Goal: Task Accomplishment & Management: Use online tool/utility

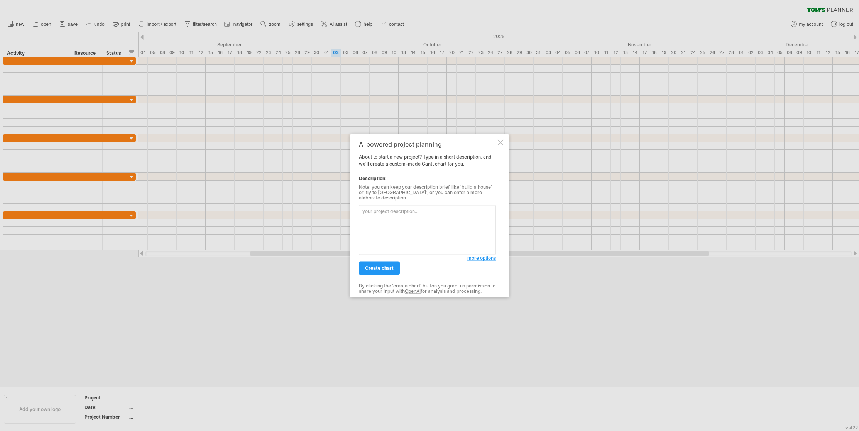
paste textarea "Lore’i d sitam con adipiscing elitse doe tem inci ut la ET do magnaaliq en admi…"
type textarea "Lore’i d sitam con adipiscing elitse doe tem inci ut la ET do magnaaliq en admi…"
click at [381, 268] on link "create chart" at bounding box center [379, 268] width 41 height 14
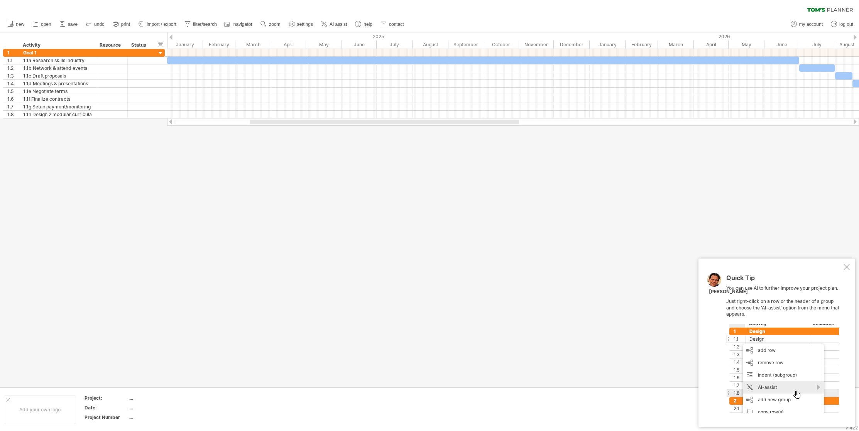
click at [845, 264] on div at bounding box center [846, 267] width 6 height 6
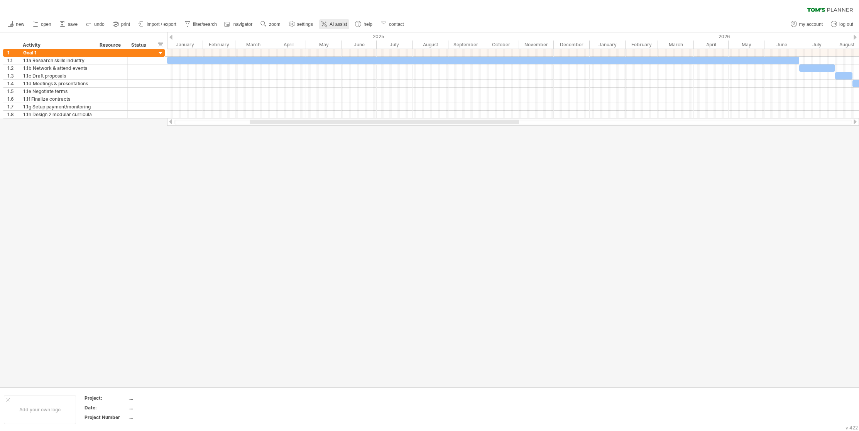
click at [338, 23] on span "AI assist" at bounding box center [337, 24] width 17 height 5
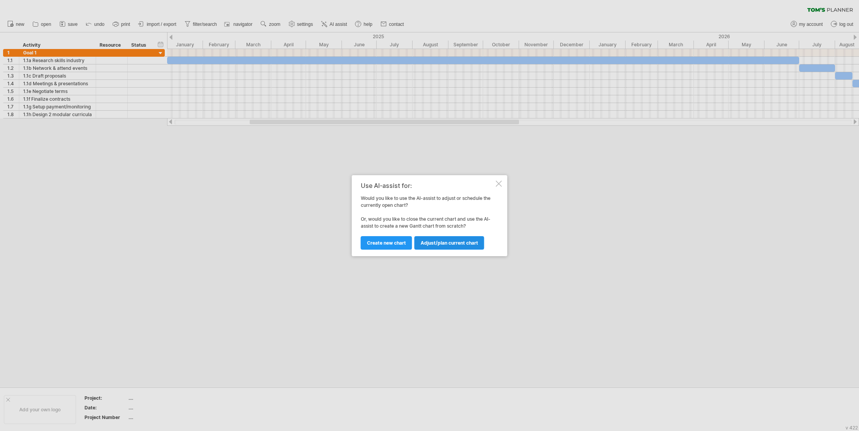
click at [437, 246] on link "Adjust/plan current chart" at bounding box center [449, 243] width 70 height 14
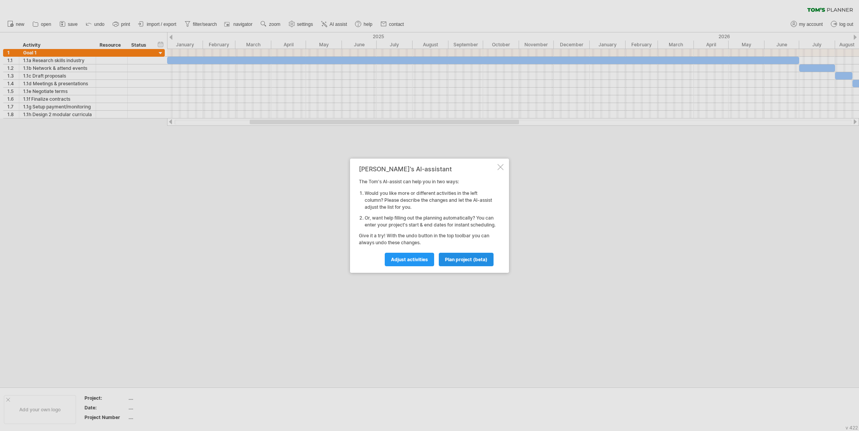
click at [463, 262] on span "plan project (beta)" at bounding box center [466, 260] width 42 height 6
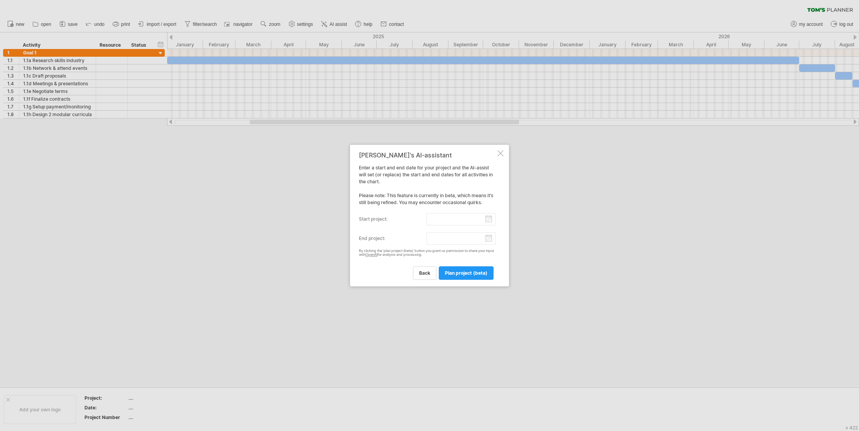
click at [500, 154] on div at bounding box center [500, 153] width 6 height 6
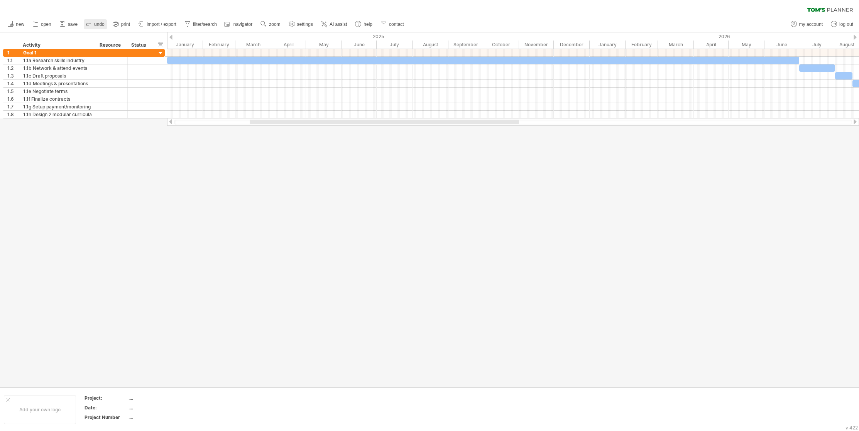
click at [102, 24] on span "undo" at bounding box center [99, 24] width 10 height 5
click at [331, 25] on span "AI assist" at bounding box center [337, 24] width 17 height 5
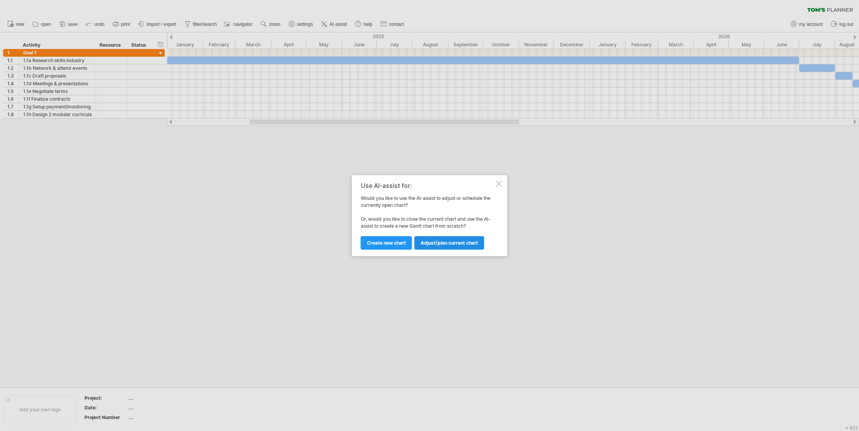
click at [437, 240] on span "Adjust/plan current chart" at bounding box center [448, 243] width 57 height 6
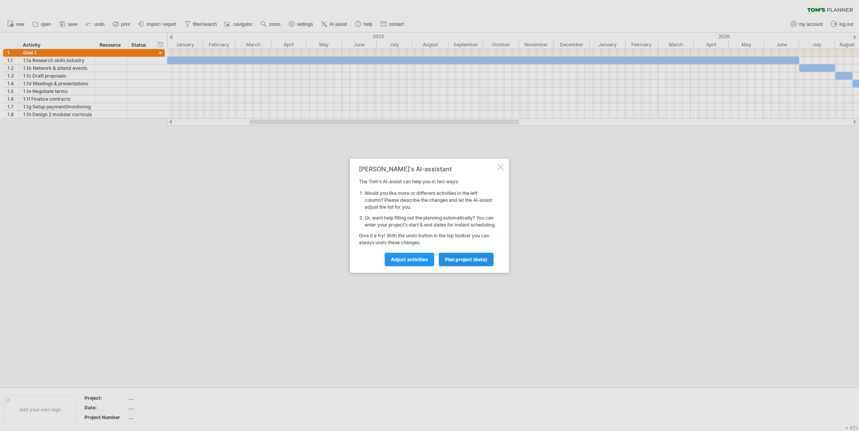
click at [452, 262] on span "plan project (beta)" at bounding box center [466, 260] width 42 height 6
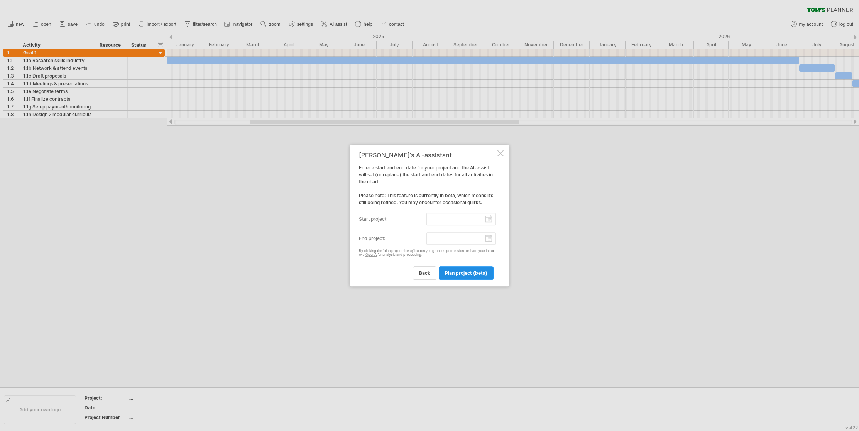
click at [452, 271] on span "plan project (beta)" at bounding box center [466, 273] width 42 height 6
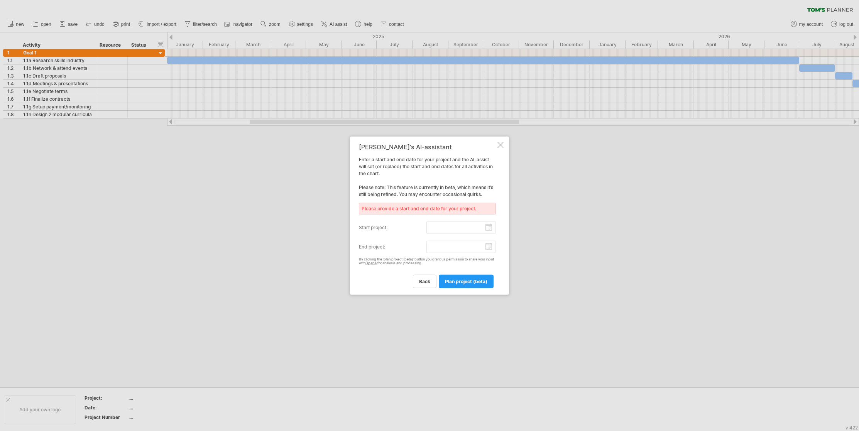
click at [502, 139] on div "[PERSON_NAME]'s AI-assistant Enter a start and end date for your project and th…" at bounding box center [429, 215] width 159 height 159
click at [501, 144] on div at bounding box center [500, 145] width 6 height 6
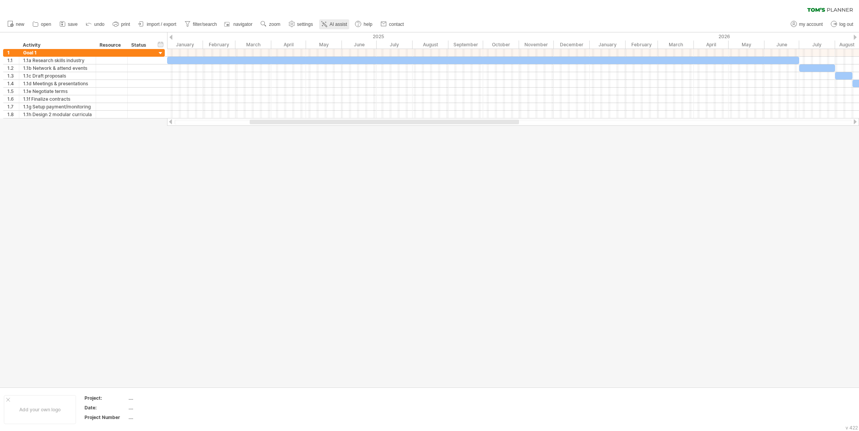
click at [330, 27] on link "AI assist" at bounding box center [334, 24] width 30 height 10
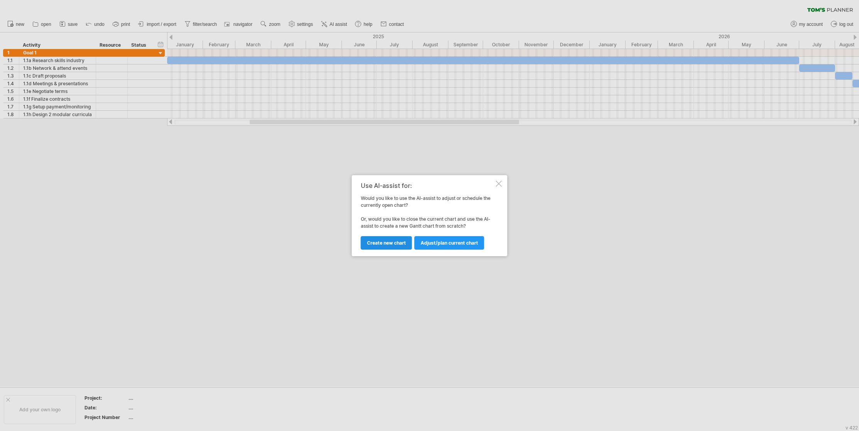
click at [390, 238] on link "Create new chart" at bounding box center [386, 243] width 51 height 14
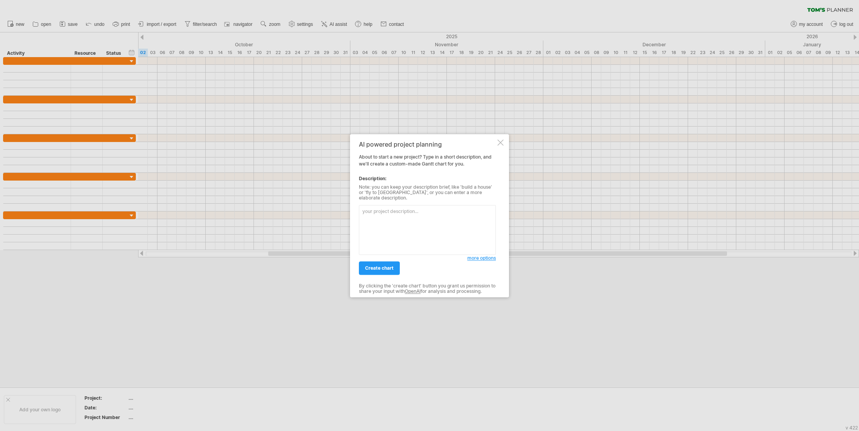
paste textarea "Loremip! D sit ametco a **elit, seddoeiu temporincid utla etdol** mag ali enima…"
drag, startPoint x: 479, startPoint y: 244, endPoint x: 355, endPoint y: 242, distance: 123.8
click at [355, 242] on div "AI powered project planning About to start a new project? Type in a short descr…" at bounding box center [429, 215] width 159 height 163
click at [430, 245] on textarea at bounding box center [427, 230] width 137 height 50
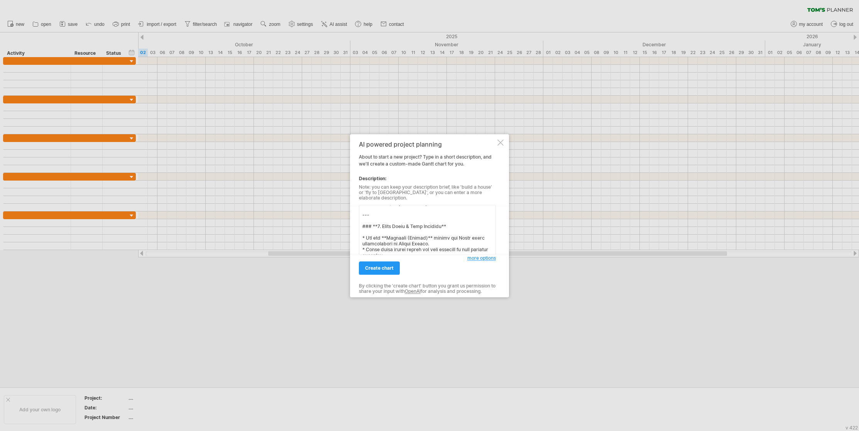
paste textarea "Loremi dol sit ametcon adip — el seddoeius tempori utla etd magn al enima **min…"
click at [468, 248] on textarea at bounding box center [427, 230] width 137 height 50
paste textarea "Lore’i d sitam con ad elitseddoeiu tem inc utla etdolor MA (al enim a minimveni…"
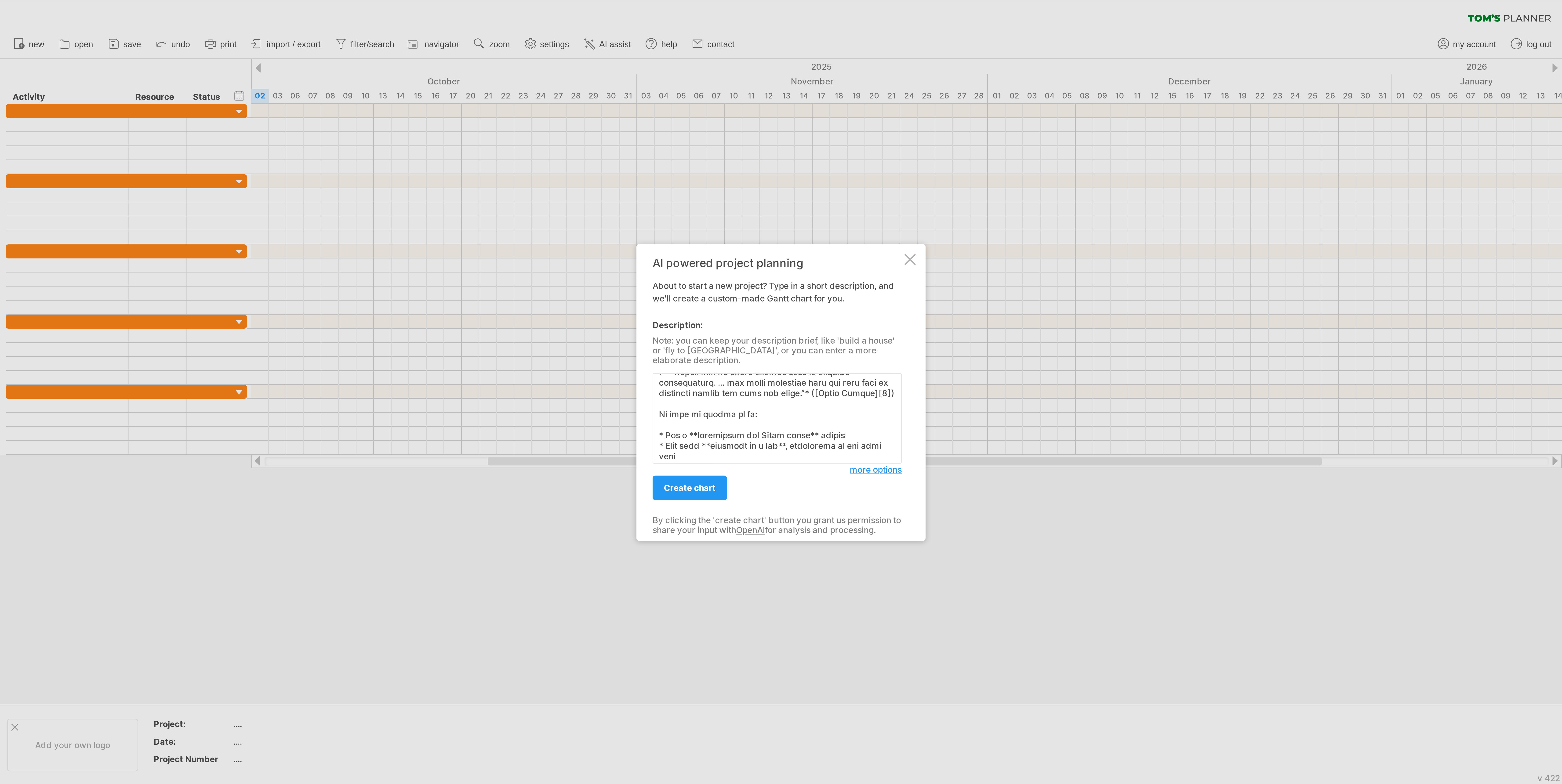
scroll to position [1017, 0]
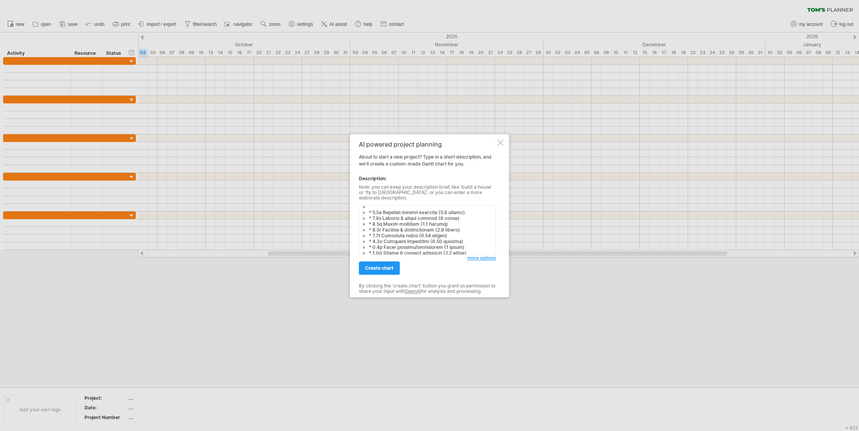
type textarea "Loremip! D sit ametco a **elit, seddoeiu temporincid utla etdol** mag ali enima…"
click at [375, 265] on span "create chart" at bounding box center [379, 268] width 29 height 6
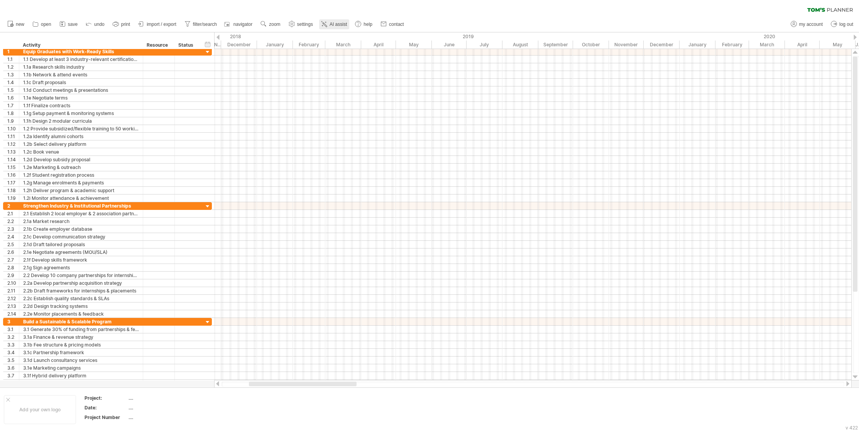
click at [335, 22] on span "AI assist" at bounding box center [337, 24] width 17 height 5
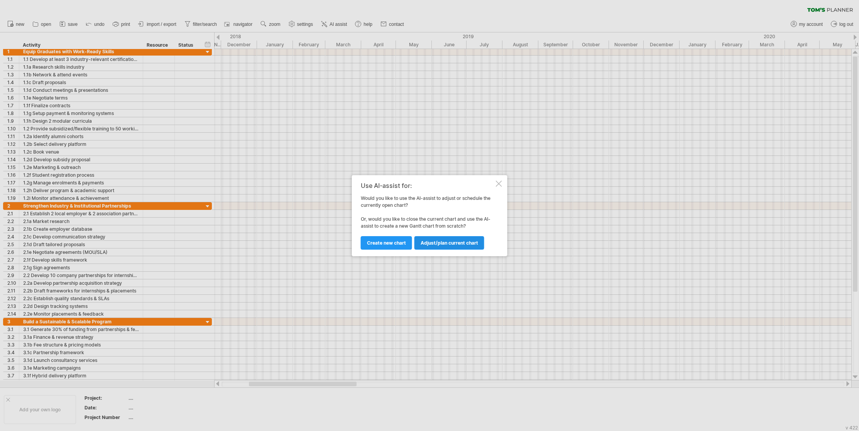
click at [443, 242] on span "Adjust/plan current chart" at bounding box center [448, 243] width 57 height 6
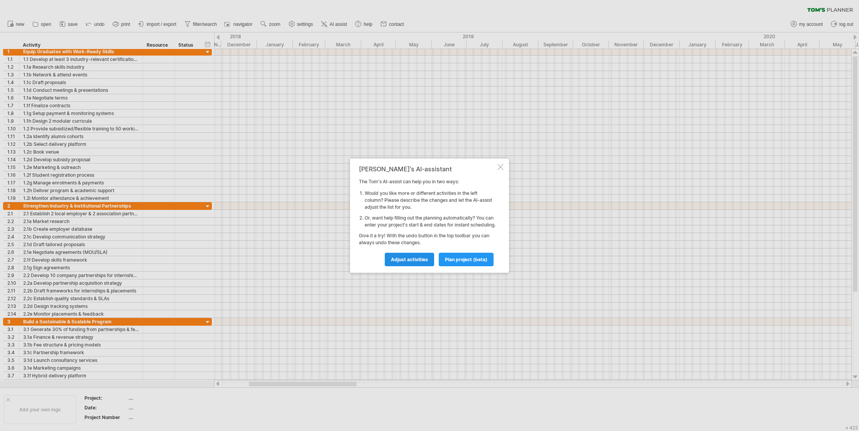
click at [410, 266] on link "Adjust activities" at bounding box center [409, 260] width 49 height 14
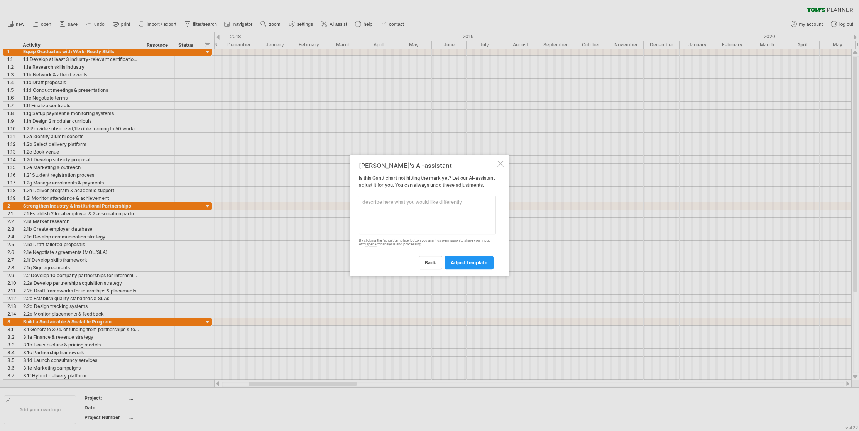
click at [500, 160] on div at bounding box center [500, 163] width 6 height 6
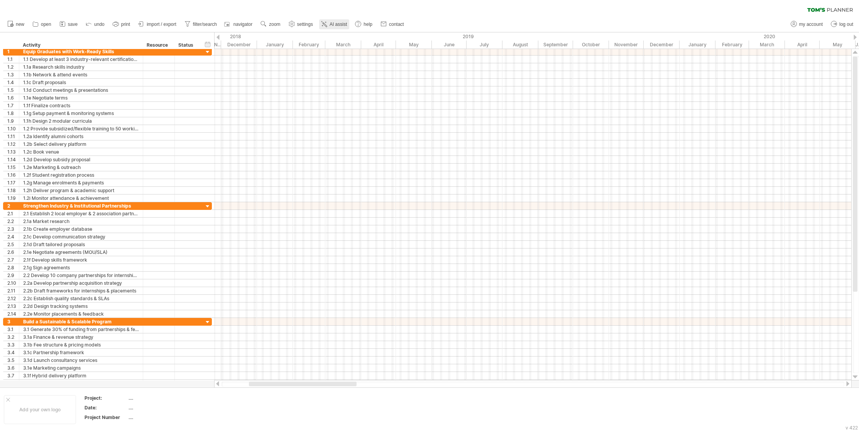
click at [331, 23] on span "AI assist" at bounding box center [337, 24] width 17 height 5
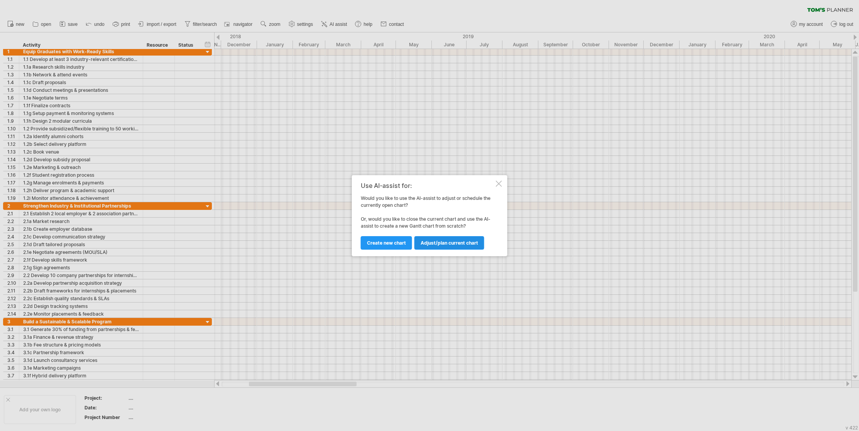
click at [438, 245] on span "Adjust/plan current chart" at bounding box center [448, 243] width 57 height 6
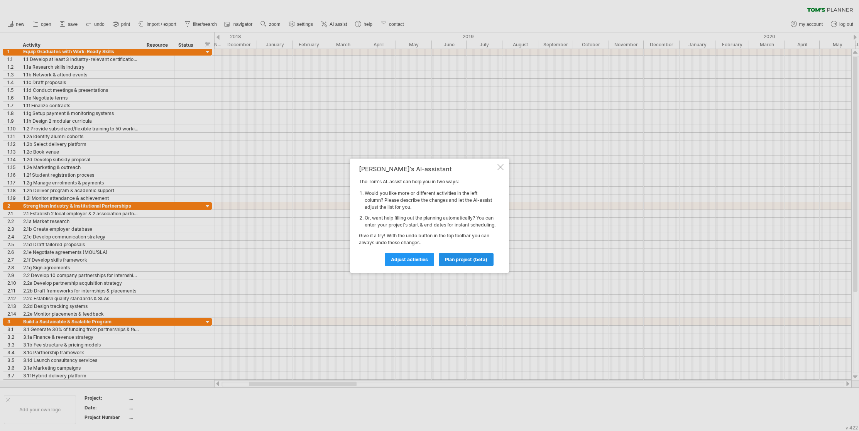
click at [464, 259] on link "plan project (beta)" at bounding box center [466, 260] width 55 height 14
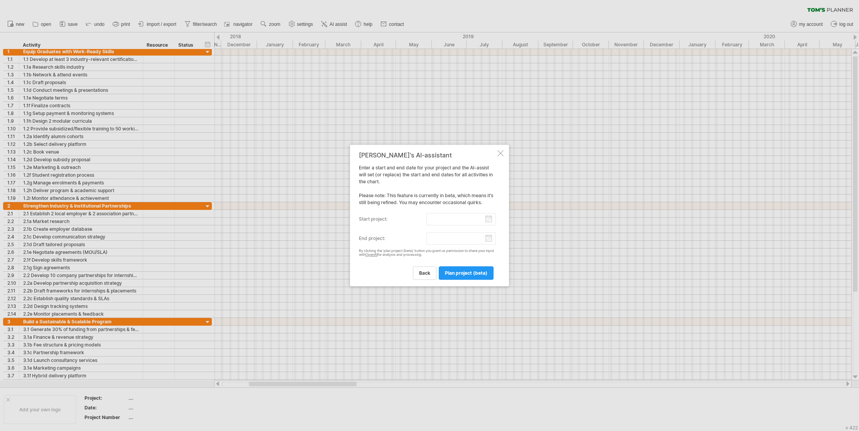
click at [457, 215] on input "start project:" at bounding box center [461, 219] width 70 height 12
click at [431, 226] on link "next" at bounding box center [432, 227] width 6 height 6
click at [425, 247] on link "1" at bounding box center [427, 248] width 4 height 7
type input "********"
click at [446, 237] on input "end project:" at bounding box center [461, 238] width 70 height 12
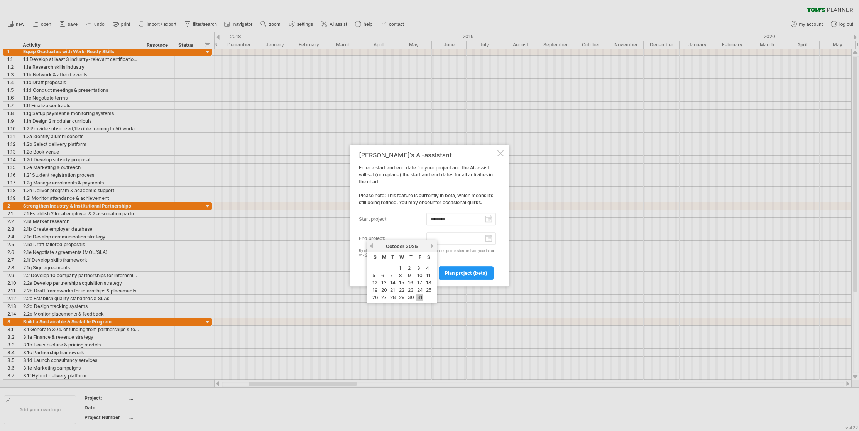
click at [417, 295] on link "31" at bounding box center [419, 297] width 7 height 7
click at [470, 269] on link "plan project (beta)" at bounding box center [466, 273] width 55 height 14
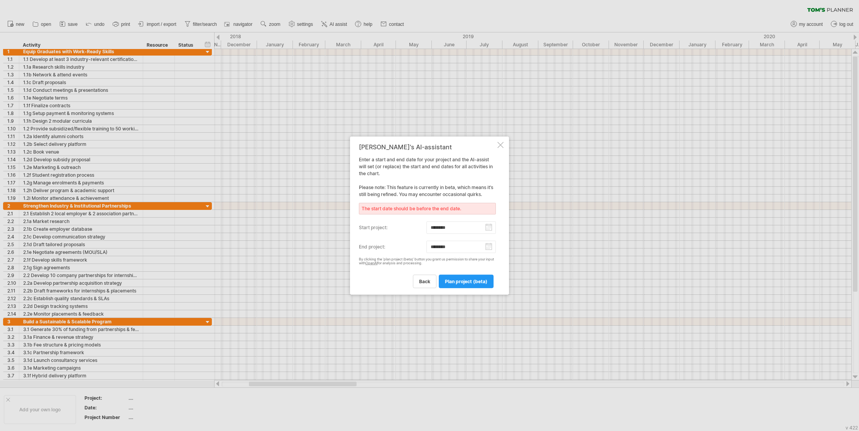
click at [448, 245] on input "********" at bounding box center [461, 246] width 70 height 12
click at [430, 253] on link "next" at bounding box center [432, 254] width 6 height 6
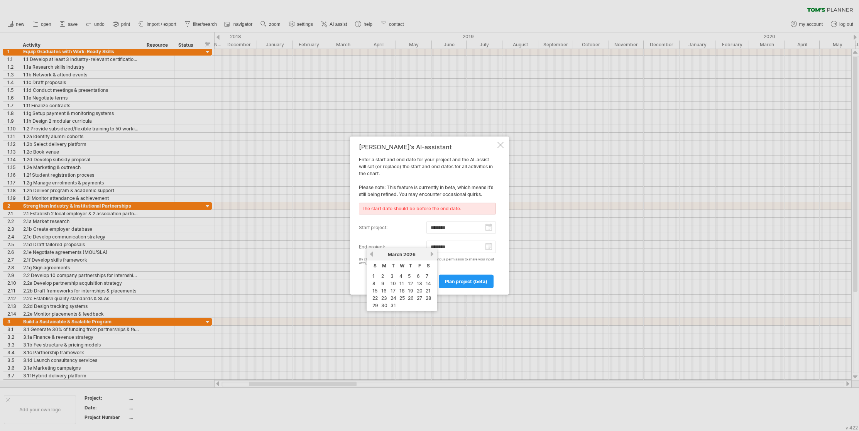
click at [430, 253] on link "next" at bounding box center [432, 254] width 6 height 6
click at [371, 254] on link "previous" at bounding box center [371, 254] width 6 height 6
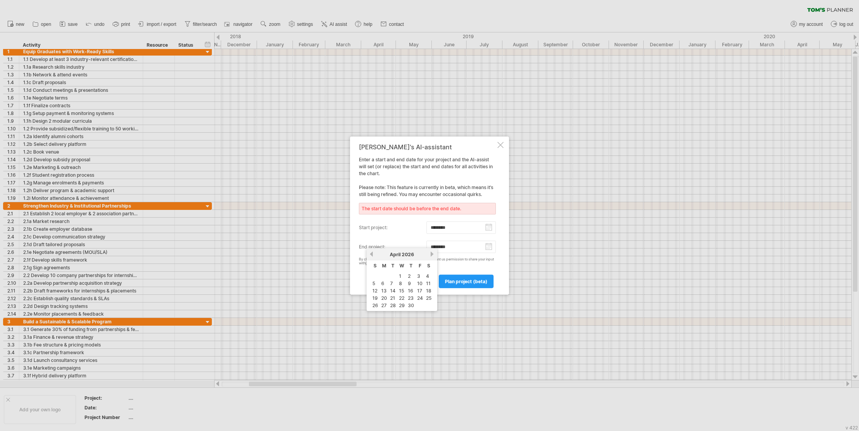
click at [429, 255] on link "next" at bounding box center [432, 254] width 6 height 6
click at [430, 254] on link "next" at bounding box center [432, 254] width 6 height 6
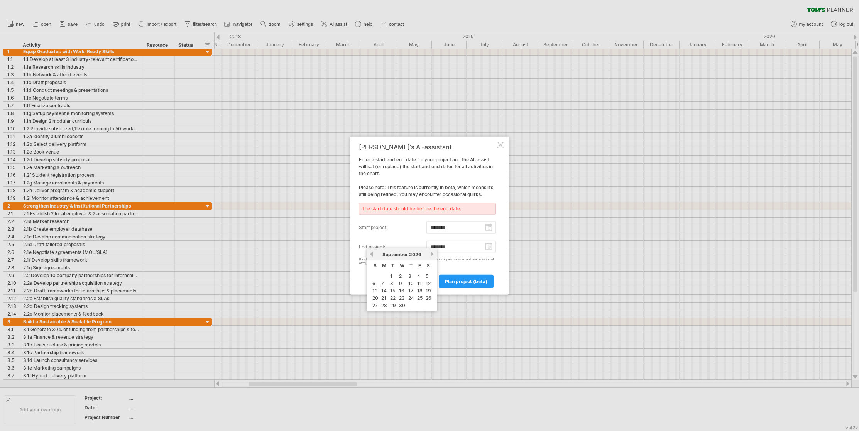
click at [430, 254] on link "next" at bounding box center [432, 254] width 6 height 6
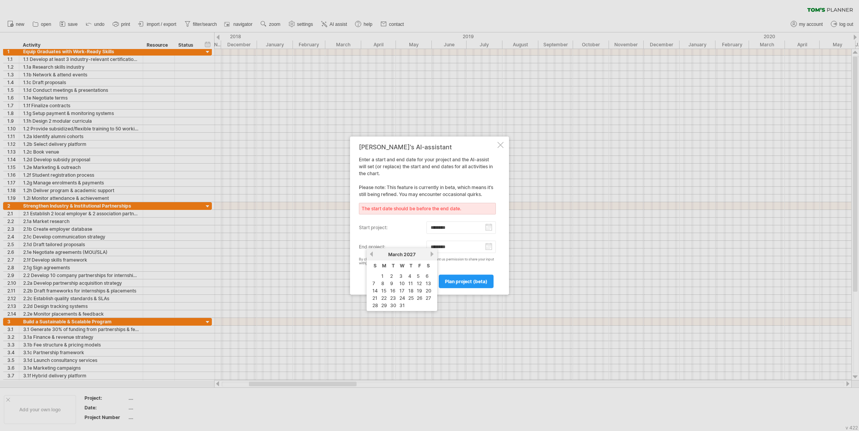
click at [430, 254] on link "next" at bounding box center [432, 254] width 6 height 6
click at [370, 255] on link "previous" at bounding box center [371, 254] width 6 height 6
click at [431, 254] on link "next" at bounding box center [432, 254] width 6 height 6
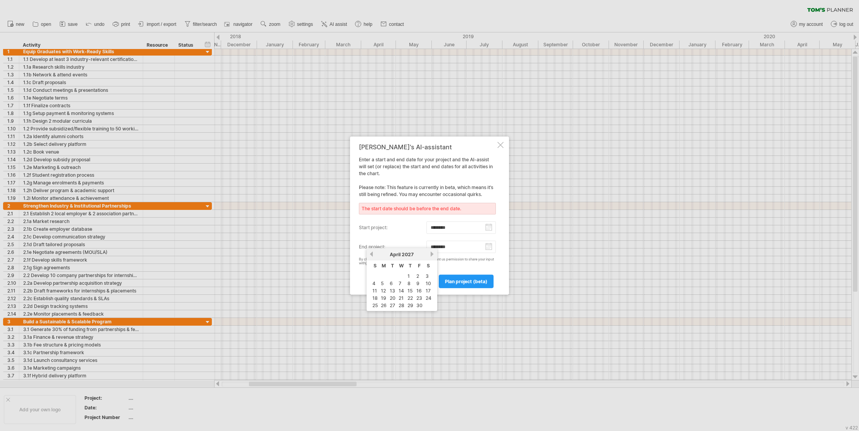
click at [431, 254] on link "next" at bounding box center [432, 254] width 6 height 6
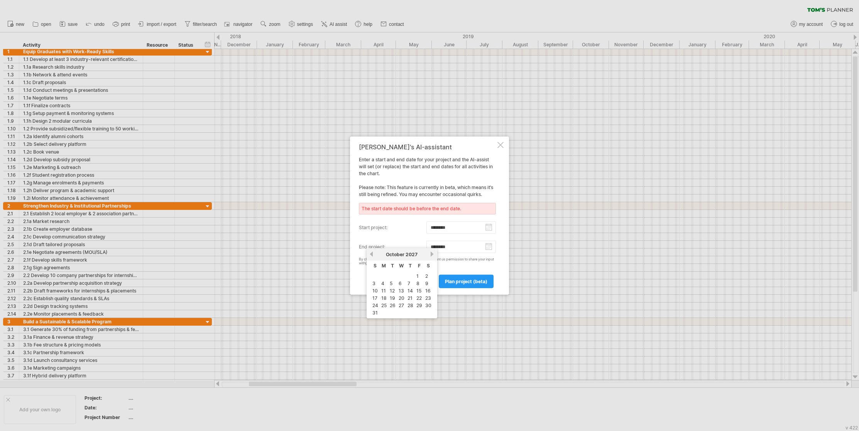
click at [431, 254] on link "next" at bounding box center [432, 254] width 6 height 6
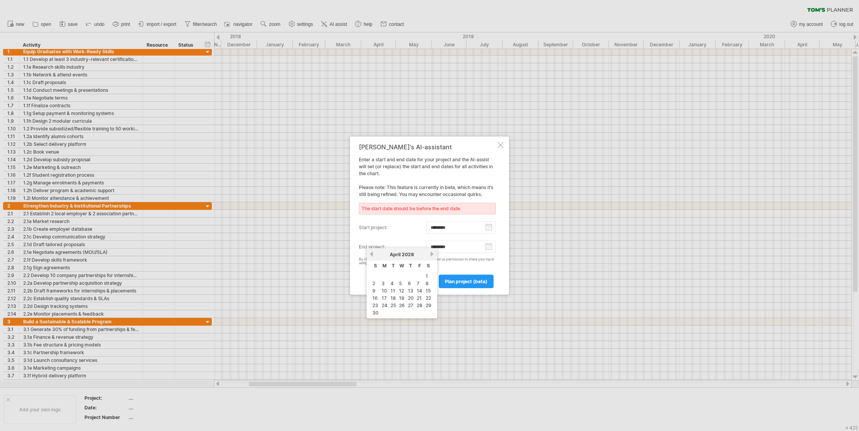
click at [431, 254] on link "next" at bounding box center [432, 254] width 6 height 6
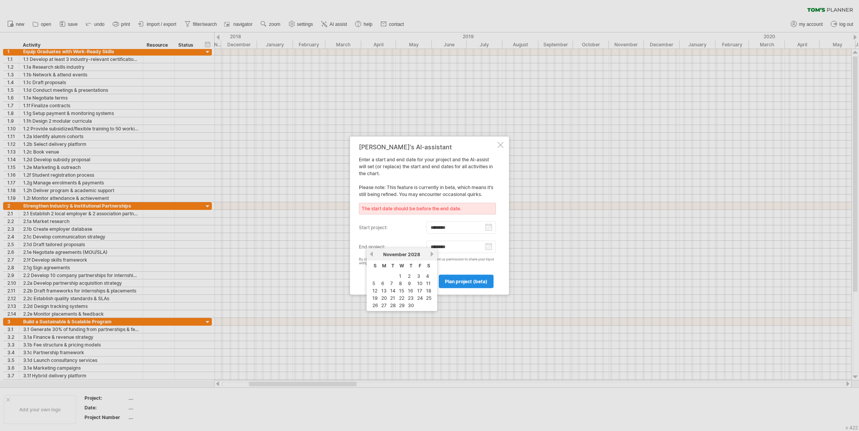
click at [478, 282] on span "plan project (beta)" at bounding box center [466, 282] width 42 height 6
click at [451, 244] on input "********" at bounding box center [461, 246] width 70 height 12
click at [451, 245] on input "********" at bounding box center [461, 246] width 70 height 12
click at [430, 252] on link "next" at bounding box center [432, 254] width 6 height 6
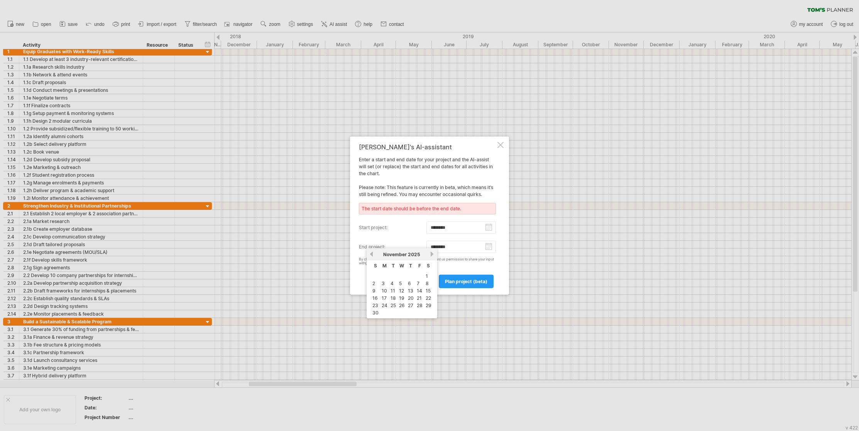
click at [430, 252] on link "next" at bounding box center [432, 254] width 6 height 6
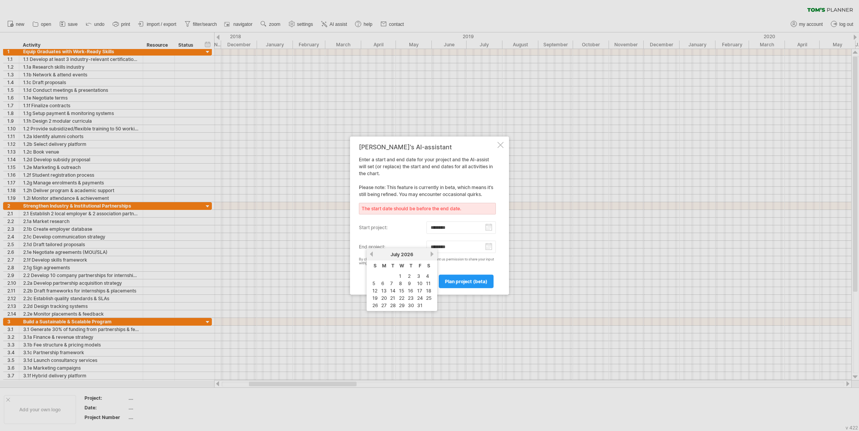
click at [430, 252] on link "next" at bounding box center [432, 254] width 6 height 6
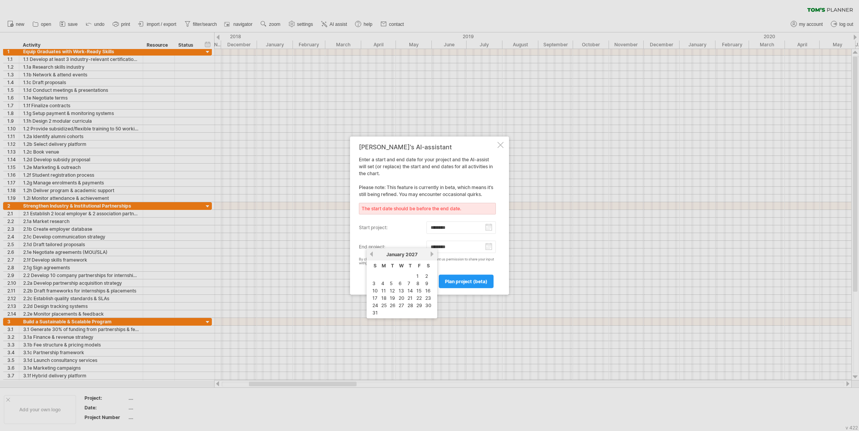
click at [430, 252] on link "next" at bounding box center [432, 254] width 6 height 6
click at [429, 253] on link "next" at bounding box center [432, 254] width 6 height 6
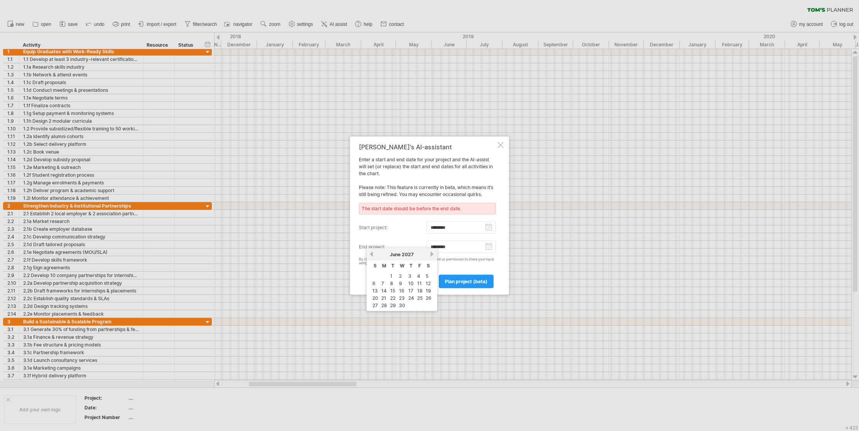
click at [429, 253] on link "next" at bounding box center [432, 254] width 6 height 6
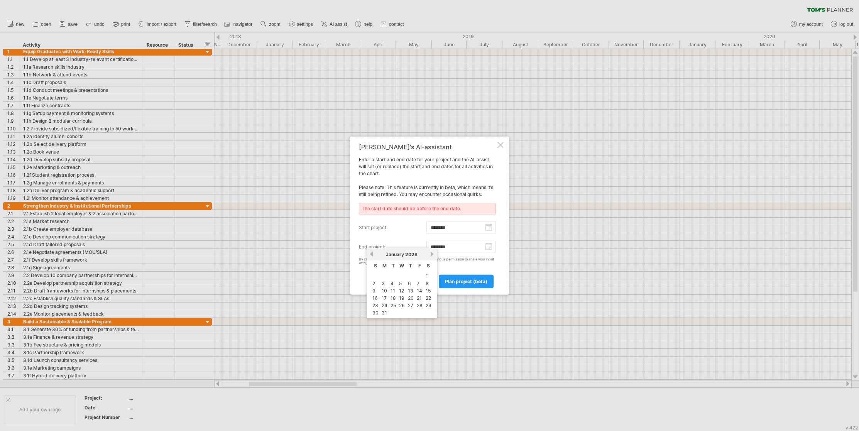
click at [429, 253] on link "next" at bounding box center [432, 254] width 6 height 6
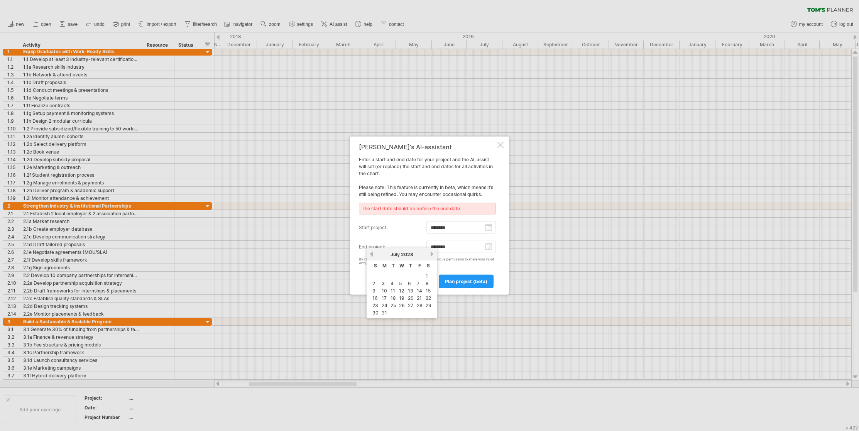
click at [429, 253] on link "next" at bounding box center [432, 254] width 6 height 6
click at [400, 276] on link "1" at bounding box center [400, 275] width 4 height 7
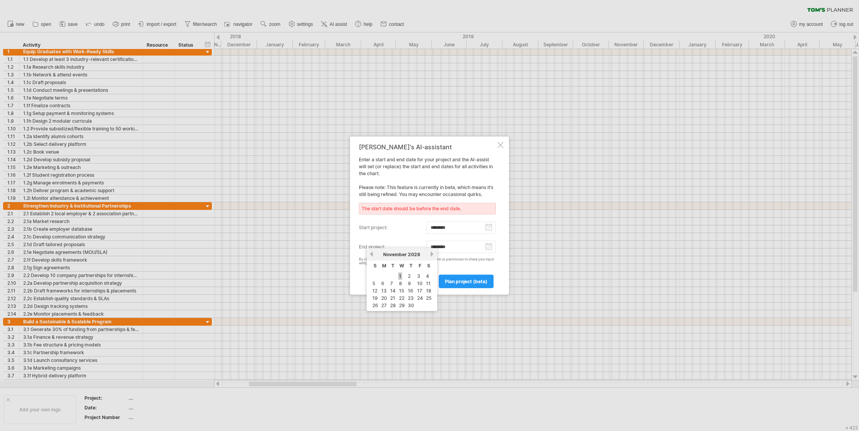
type input "********"
click at [467, 279] on span "plan project (beta)" at bounding box center [466, 282] width 42 height 6
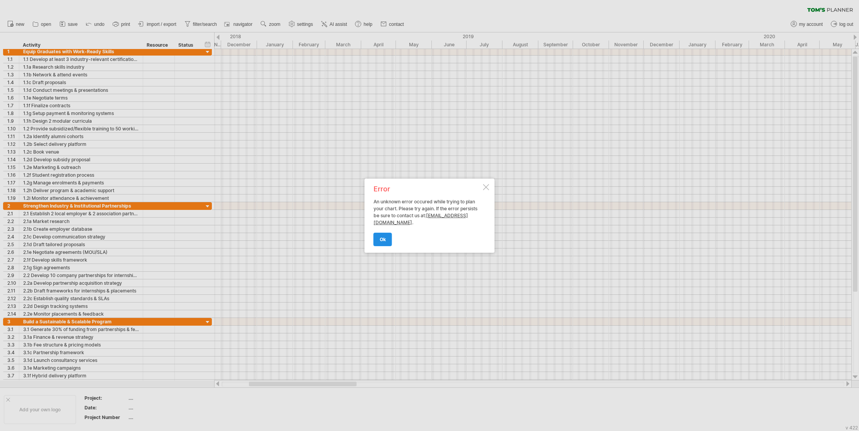
click at [384, 236] on span "ok" at bounding box center [383, 239] width 6 height 6
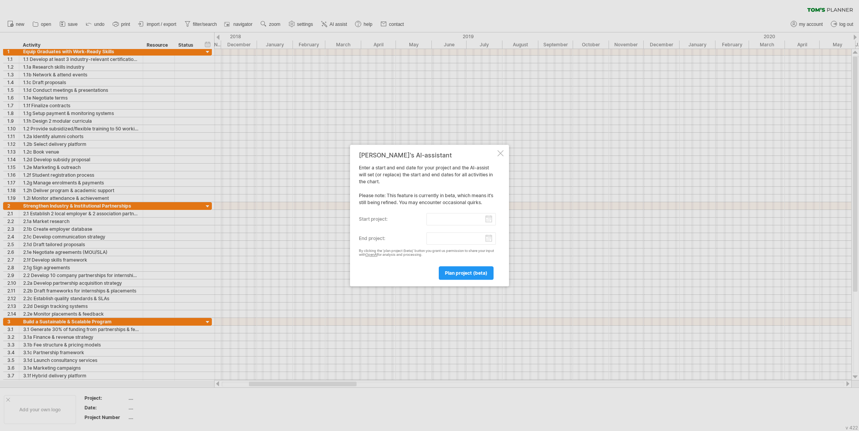
click at [451, 212] on div "[PERSON_NAME]'s AI-assistant Enter a start and end date for your project and th…" at bounding box center [427, 216] width 137 height 128
click at [445, 217] on input "start project:" at bounding box center [461, 219] width 70 height 12
click at [432, 227] on link "next" at bounding box center [432, 227] width 6 height 6
click at [426, 247] on link "1" at bounding box center [427, 248] width 4 height 7
type input "********"
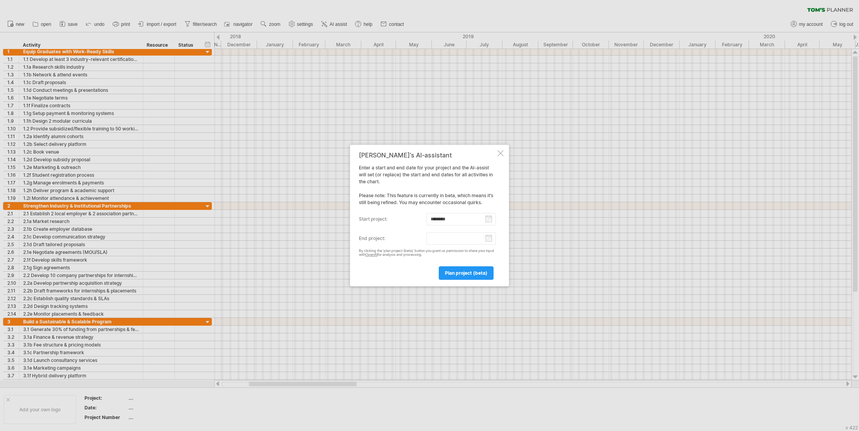
click at [435, 240] on body "progress(100%) Trying to reach [DOMAIN_NAME] Connected again... 0% clear filter…" at bounding box center [429, 216] width 859 height 432
click at [431, 246] on link "next" at bounding box center [432, 246] width 6 height 6
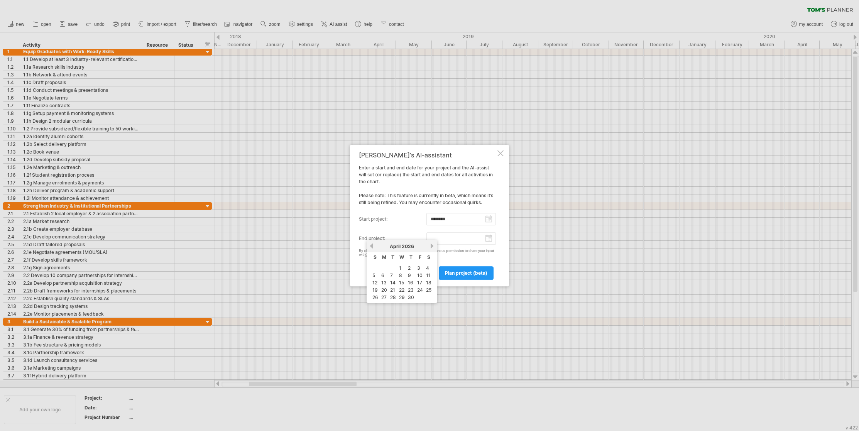
click at [431, 246] on link "next" at bounding box center [432, 246] width 6 height 6
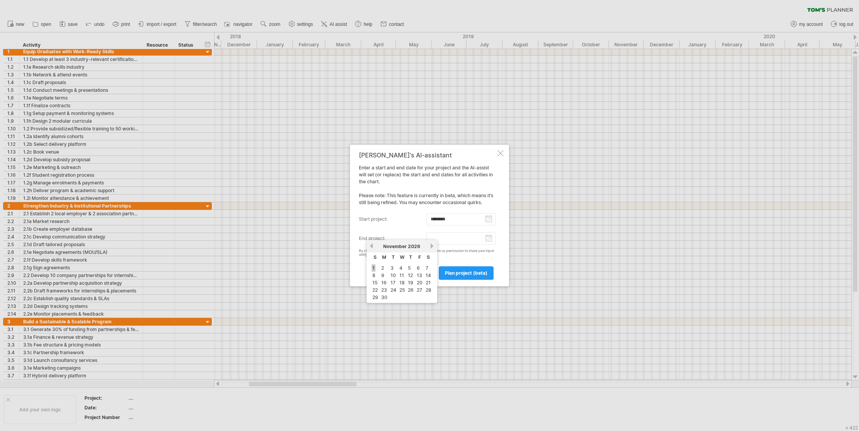
click at [372, 269] on link "1" at bounding box center [373, 267] width 4 height 7
type input "********"
click at [484, 275] on span "plan project (beta)" at bounding box center [466, 273] width 42 height 6
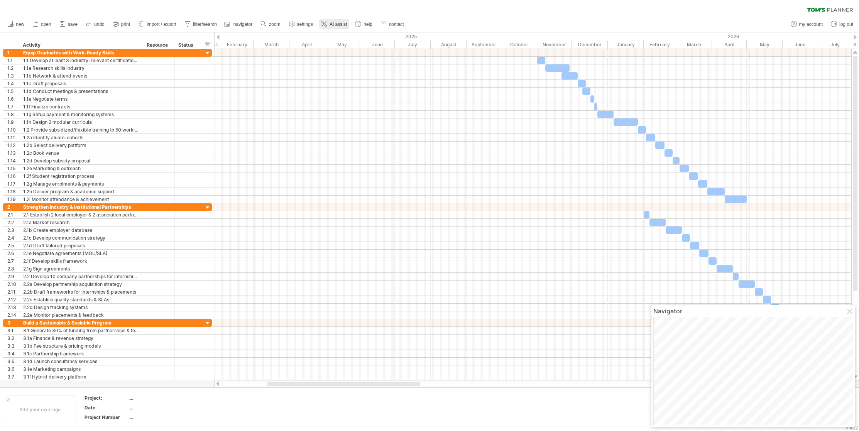
click at [331, 22] on span "AI assist" at bounding box center [337, 24] width 17 height 5
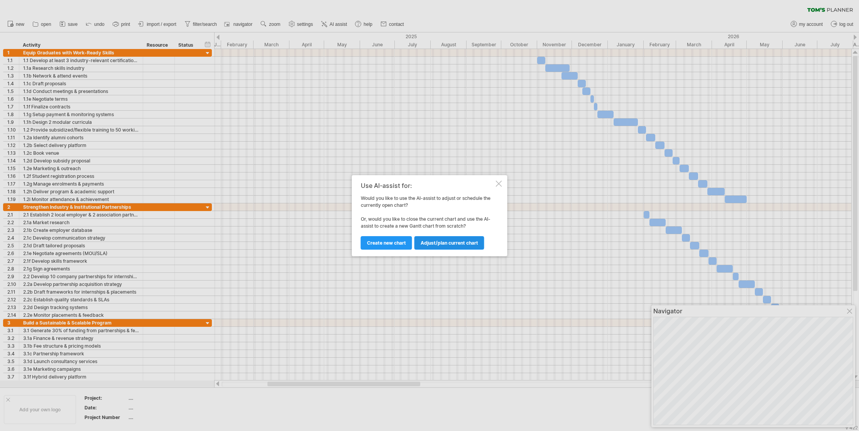
click at [476, 241] on span "Adjust/plan current chart" at bounding box center [448, 243] width 57 height 6
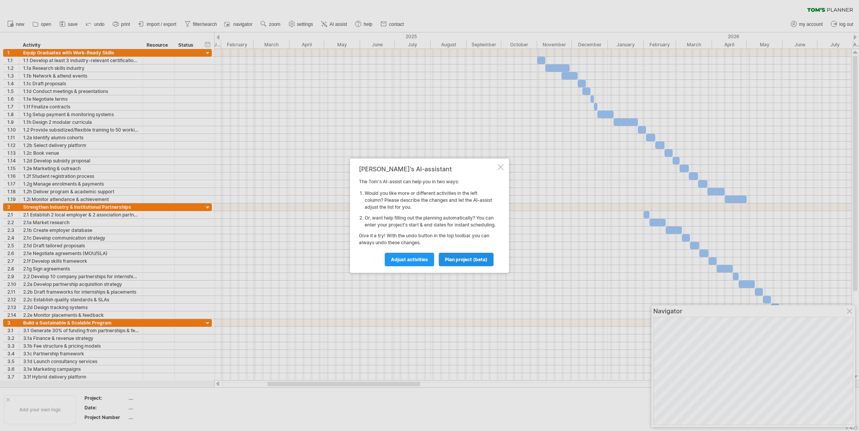
click at [470, 262] on span "plan project (beta)" at bounding box center [466, 260] width 42 height 6
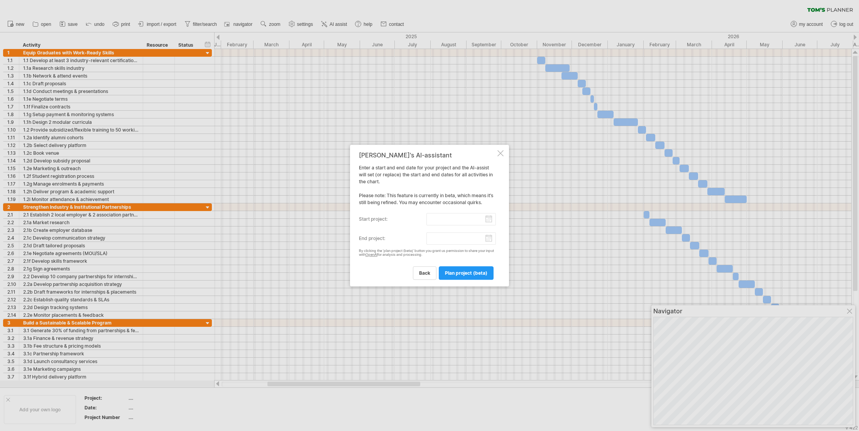
click at [441, 215] on input "start project:" at bounding box center [461, 219] width 70 height 12
click at [399, 246] on link "1" at bounding box center [400, 248] width 4 height 7
type input "********"
click at [463, 238] on input "end project:" at bounding box center [461, 238] width 70 height 12
click at [430, 245] on link "next" at bounding box center [432, 246] width 6 height 6
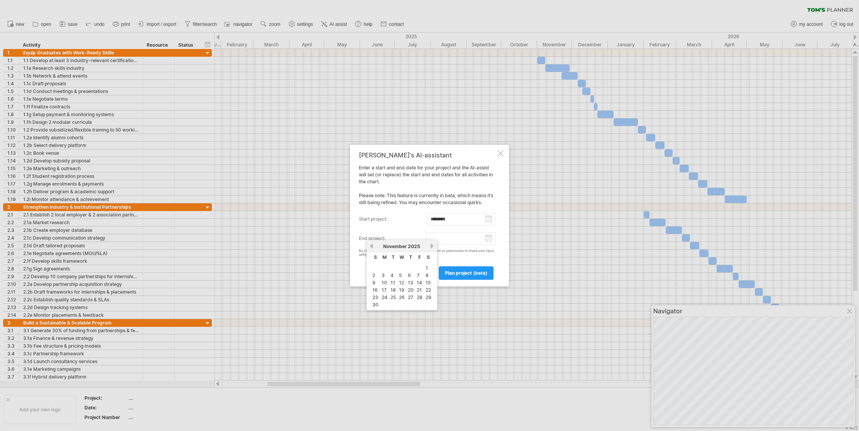
click at [430, 245] on link "next" at bounding box center [432, 246] width 6 height 6
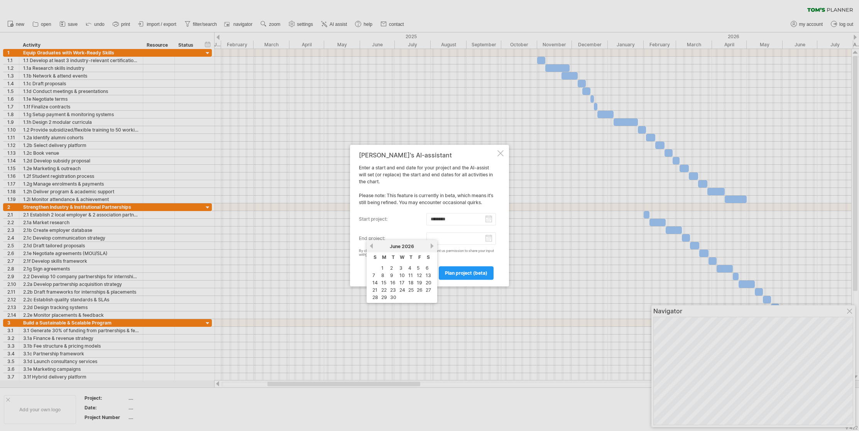
click at [430, 245] on link "next" at bounding box center [432, 246] width 6 height 6
click at [371, 245] on link "previous" at bounding box center [371, 246] width 6 height 6
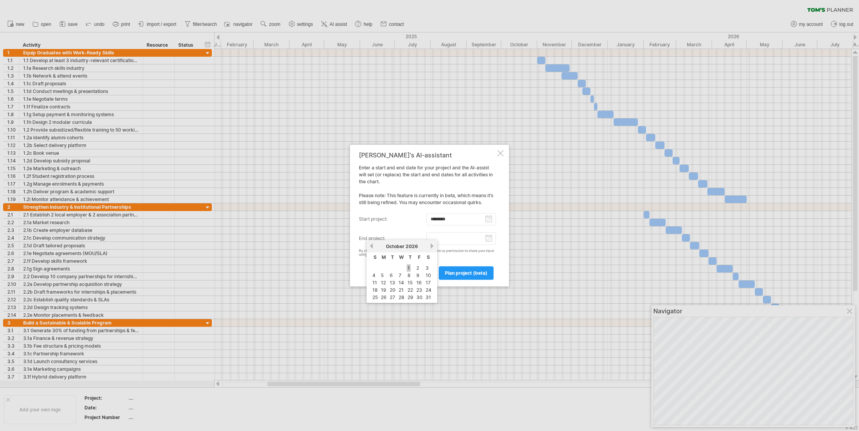
click at [409, 267] on link "1" at bounding box center [409, 267] width 4 height 7
type input "********"
click at [451, 270] on span "plan project (beta)" at bounding box center [466, 273] width 42 height 6
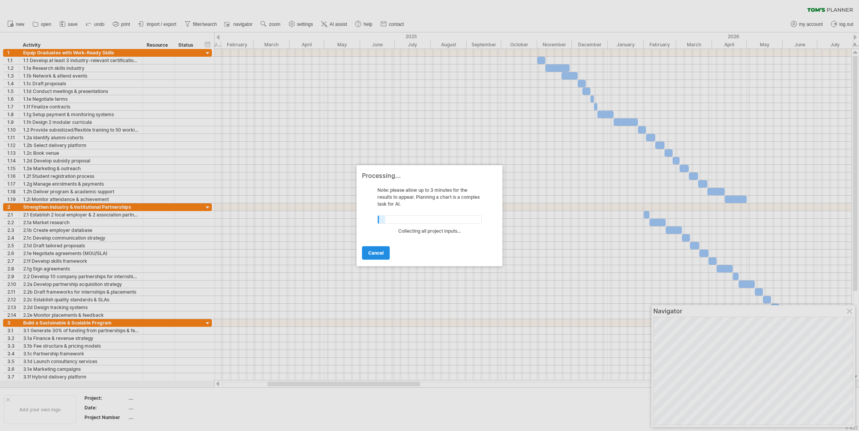
click at [383, 256] on link "cancel" at bounding box center [376, 253] width 28 height 14
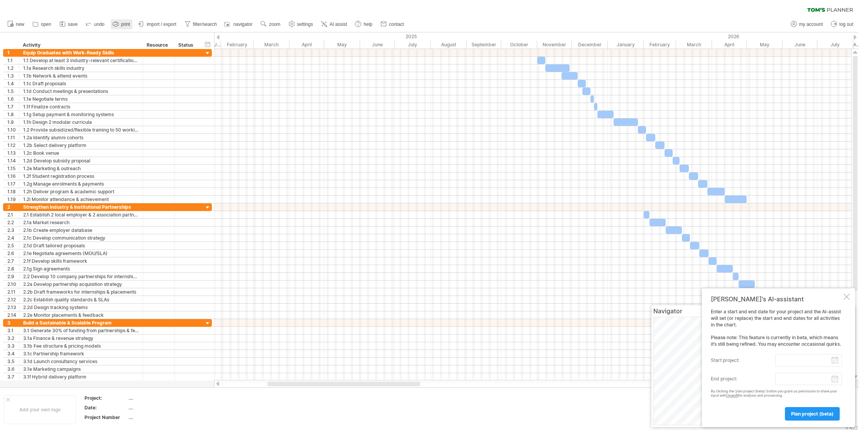
click at [125, 24] on span "print" at bounding box center [125, 24] width 9 height 5
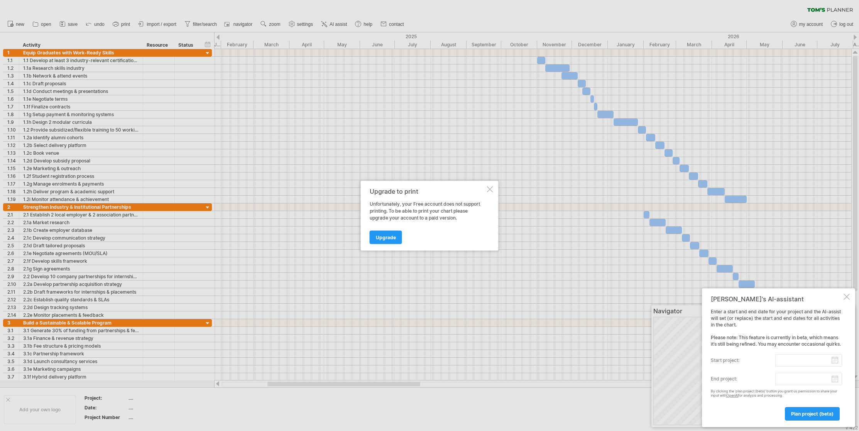
click at [71, 21] on div at bounding box center [429, 215] width 859 height 431
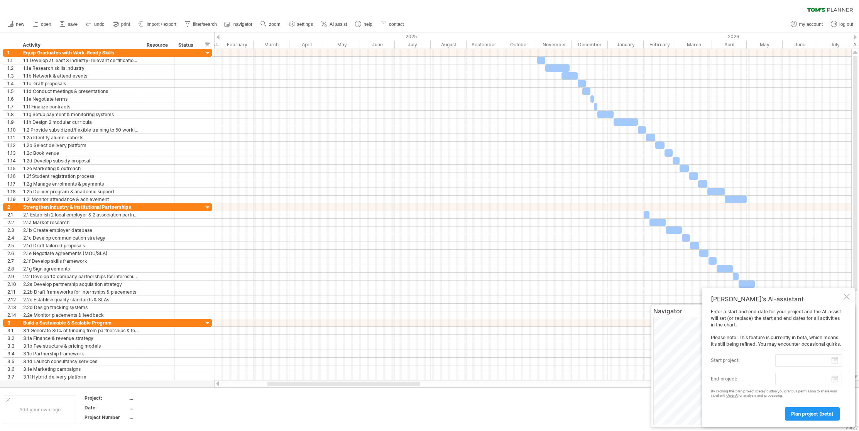
click at [71, 21] on link "save" at bounding box center [68, 24] width 22 height 10
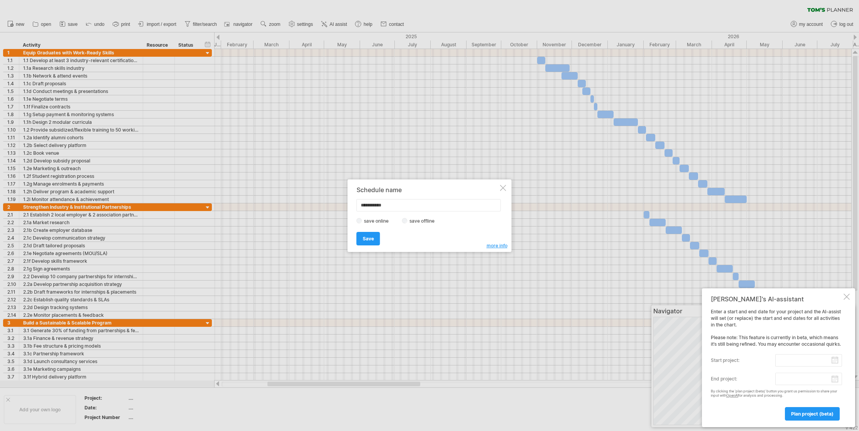
click at [844, 294] on div at bounding box center [846, 297] width 6 height 6
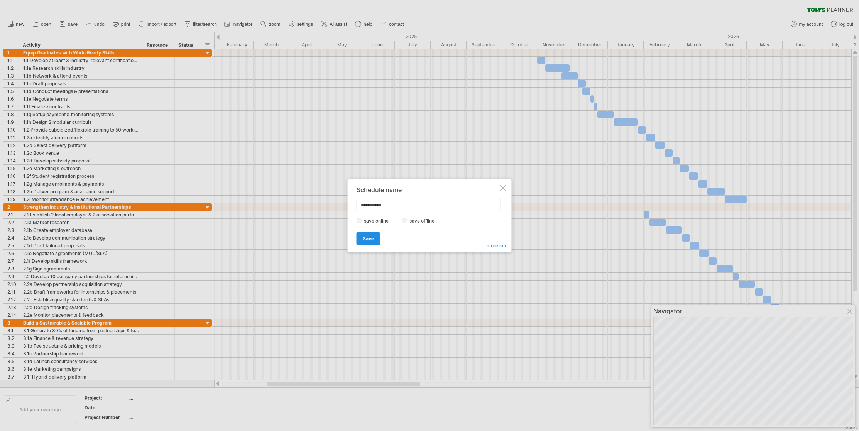
click at [375, 236] on link "Save" at bounding box center [368, 239] width 24 height 14
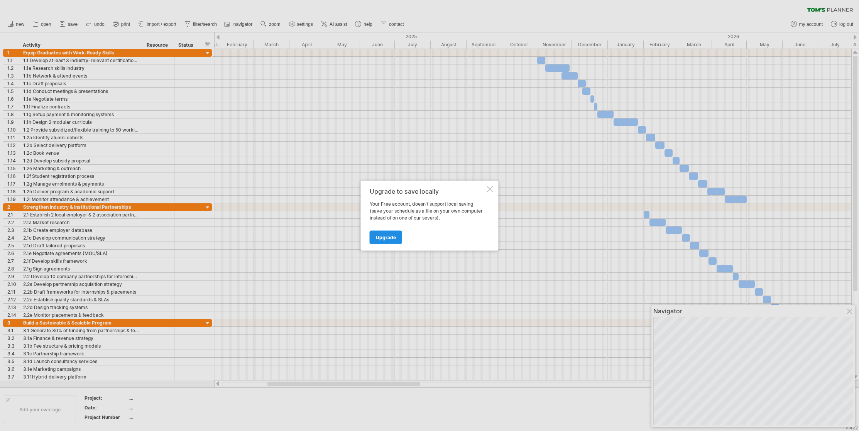
click at [376, 236] on span "Upgrade" at bounding box center [386, 237] width 20 height 6
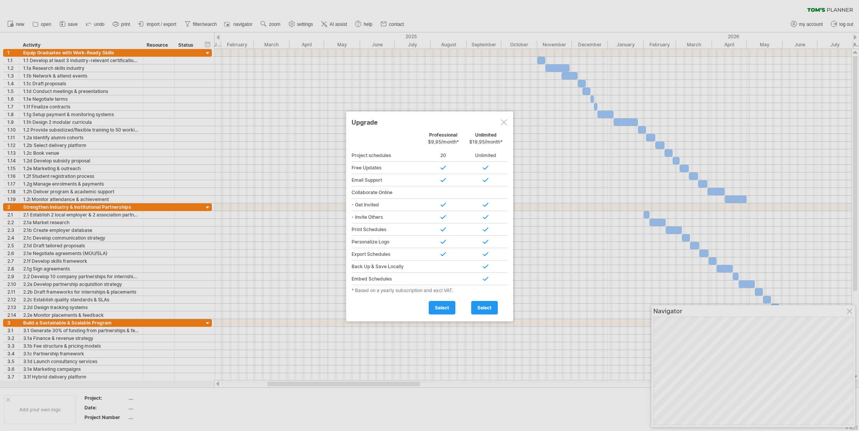
click at [503, 122] on div at bounding box center [504, 122] width 6 height 6
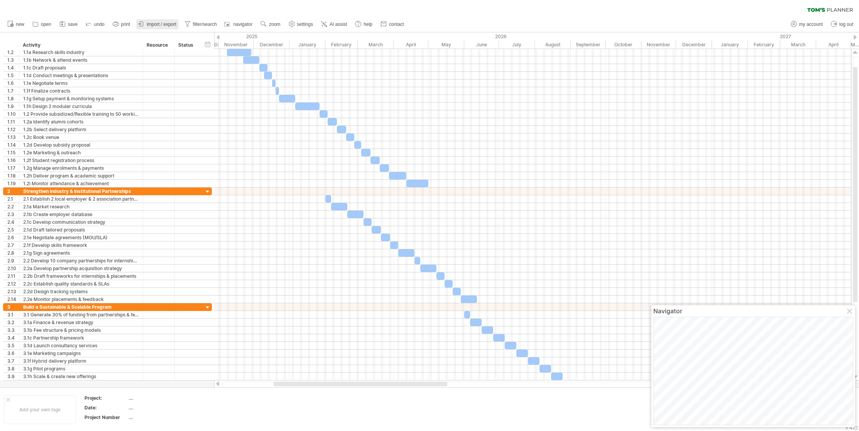
click at [158, 25] on span "import / export" at bounding box center [162, 24] width 30 height 5
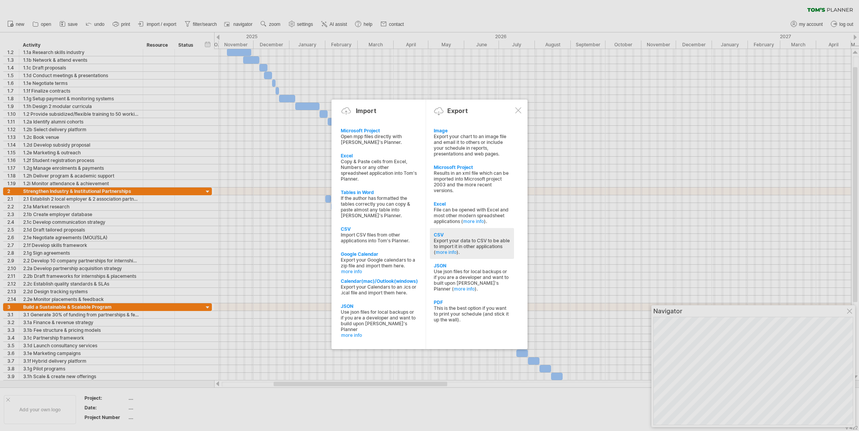
click at [448, 232] on div "CSV" at bounding box center [472, 235] width 76 height 6
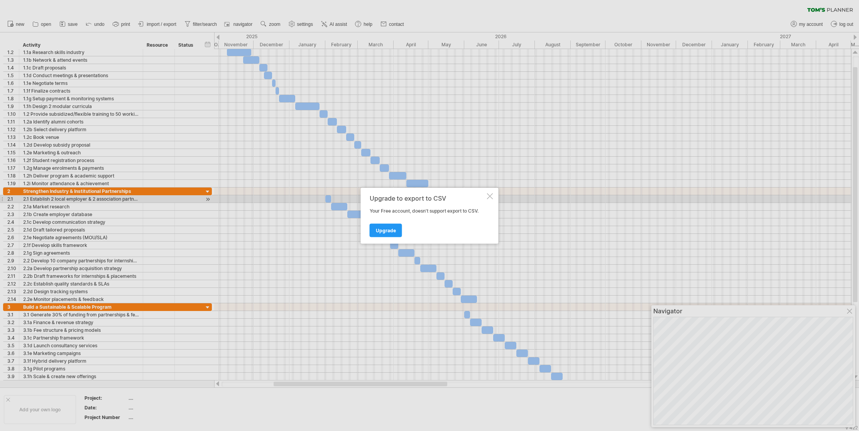
click at [487, 196] on div at bounding box center [490, 196] width 6 height 6
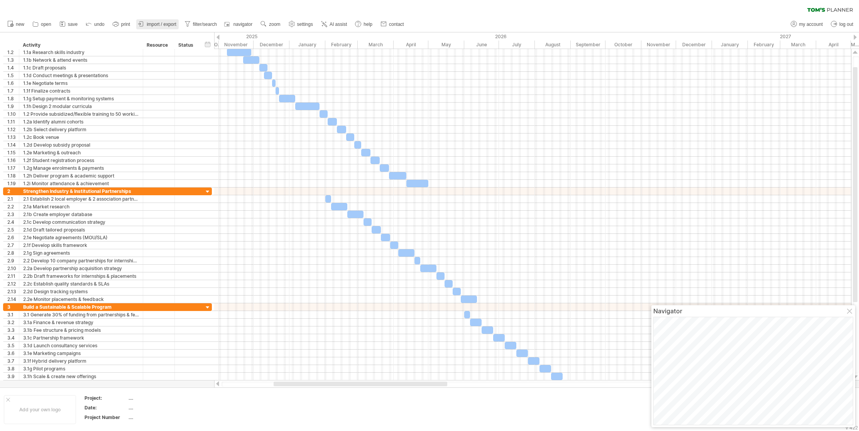
click at [170, 25] on span "import / export" at bounding box center [162, 24] width 30 height 5
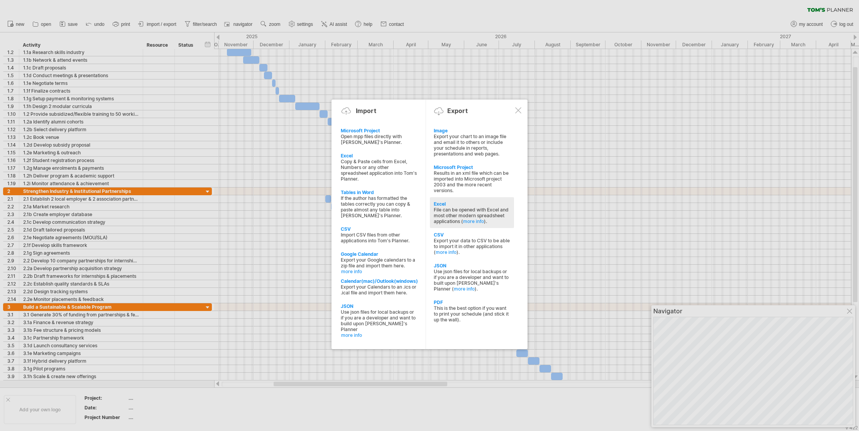
click at [507, 211] on div "File can be opened with Excel and most other modern spreadsheet applications ( …" at bounding box center [472, 215] width 76 height 17
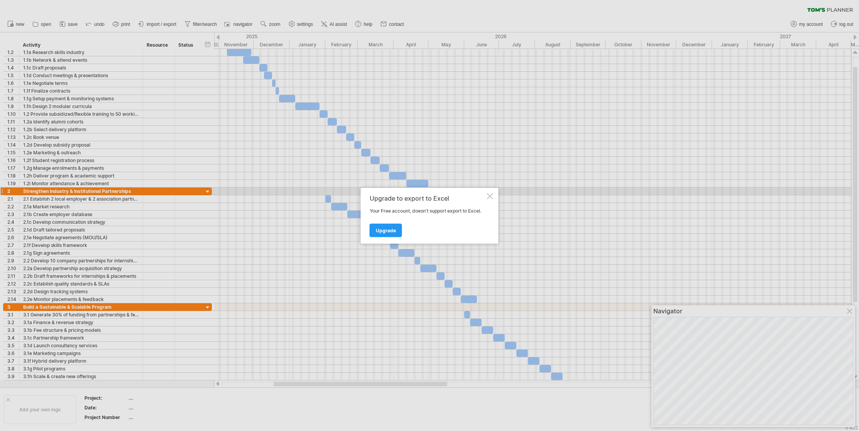
click at [489, 192] on div "Upgrade to export to Excel Your Free account, doesn't support export to Excel. …" at bounding box center [430, 215] width 138 height 56
click at [489, 195] on div at bounding box center [490, 196] width 6 height 6
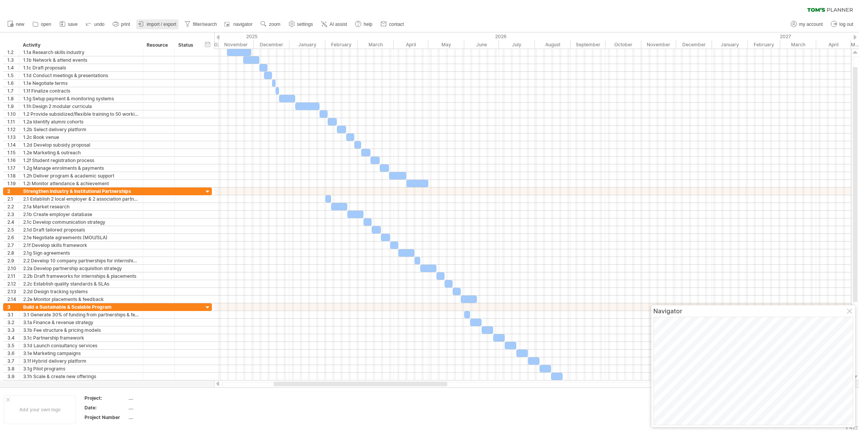
click at [162, 24] on span "import / export" at bounding box center [162, 24] width 30 height 5
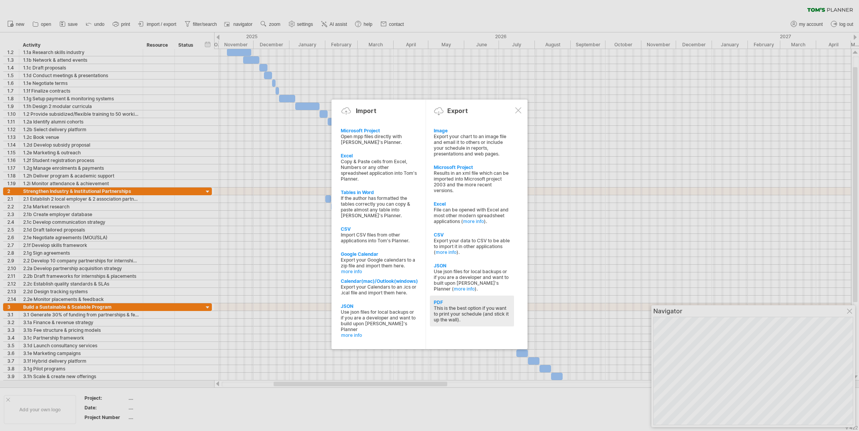
click at [473, 299] on div "PDF" at bounding box center [472, 302] width 76 height 6
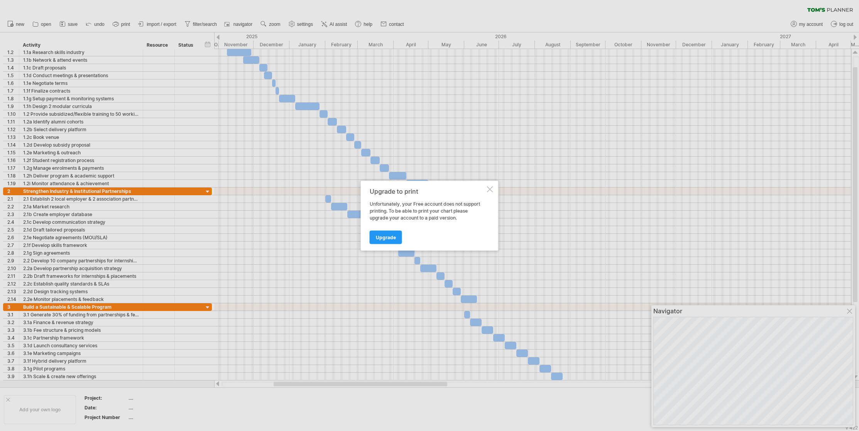
click at [490, 191] on div at bounding box center [490, 189] width 6 height 6
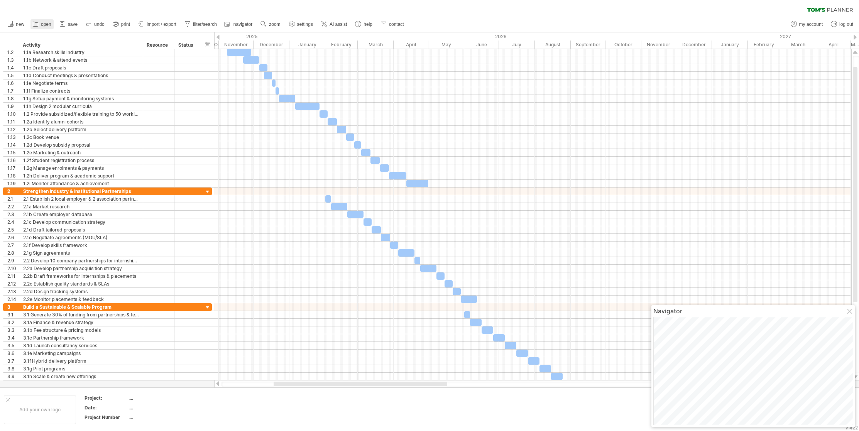
click at [46, 25] on span "open" at bounding box center [46, 24] width 10 height 5
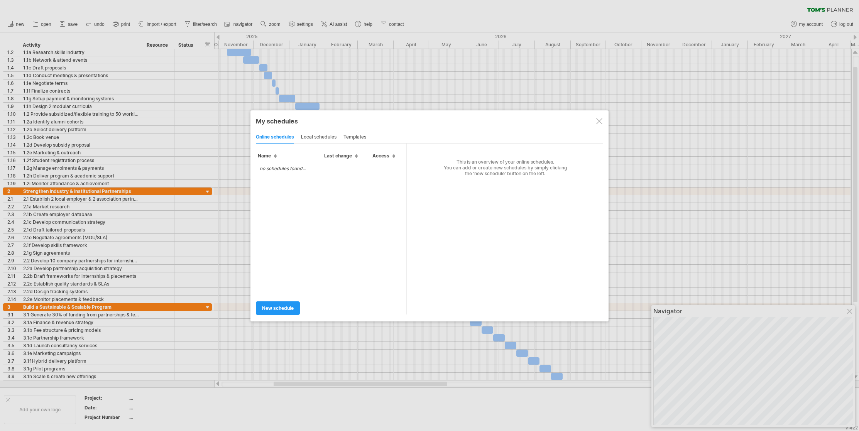
click at [596, 118] on div at bounding box center [599, 121] width 6 height 6
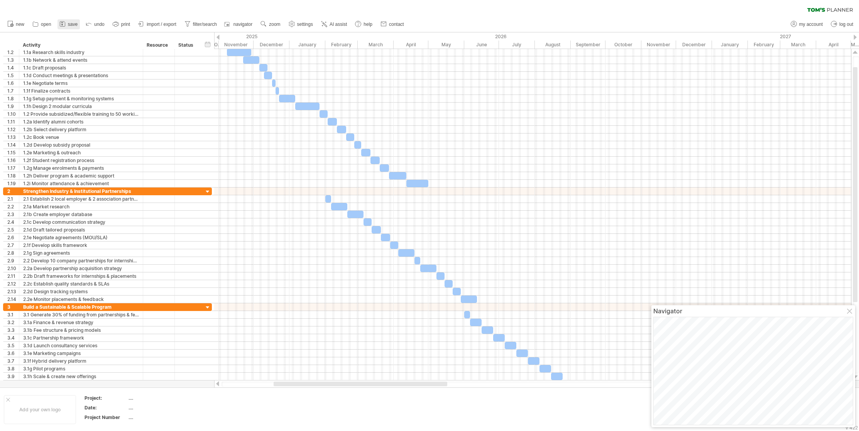
click at [69, 27] on link "save" at bounding box center [68, 24] width 22 height 10
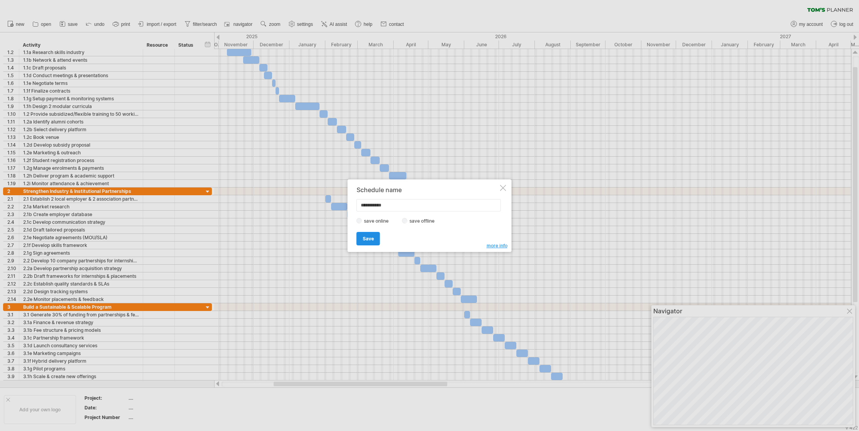
click at [369, 236] on span "Save" at bounding box center [368, 239] width 11 height 6
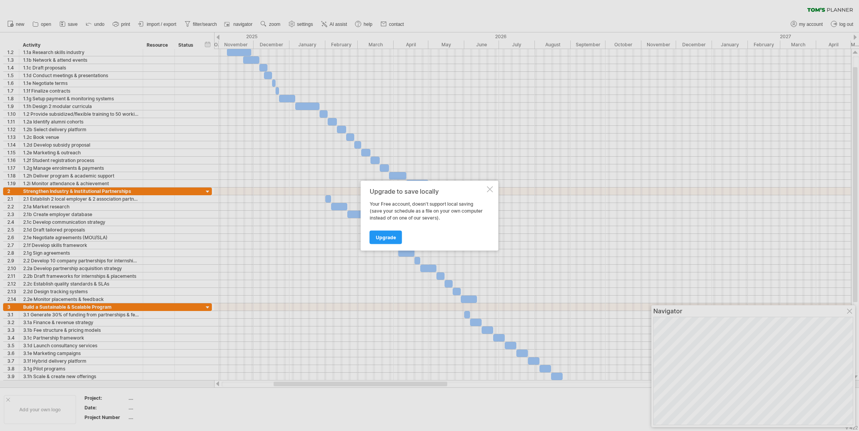
click at [491, 192] on div "Upgrade to save locally Your Free account, doesn't support local saving (save y…" at bounding box center [430, 216] width 138 height 70
click at [483, 14] on div at bounding box center [429, 215] width 859 height 431
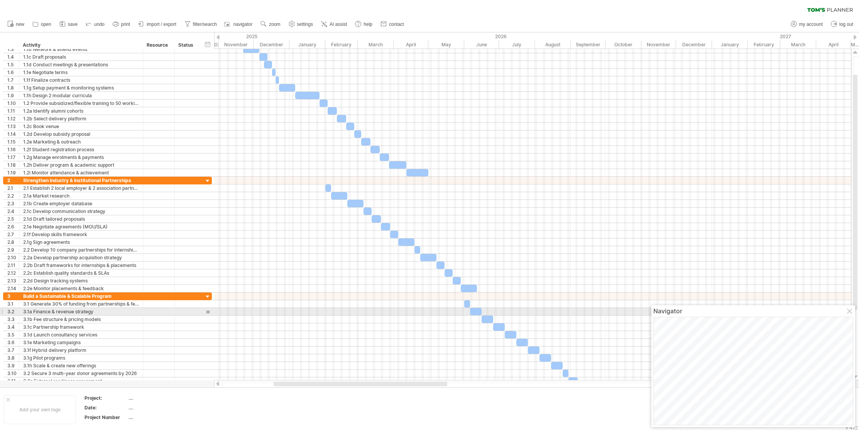
click at [847, 314] on div at bounding box center [850, 312] width 6 height 6
